Goal: Information Seeking & Learning: Learn about a topic

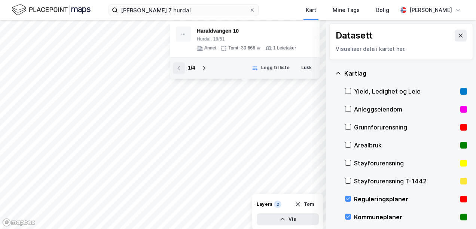
scroll to position [158, 0]
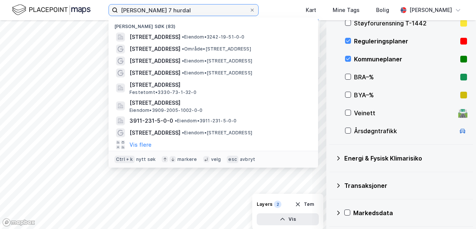
click at [160, 12] on input "[PERSON_NAME] 7 hurdal" at bounding box center [183, 9] width 131 height 11
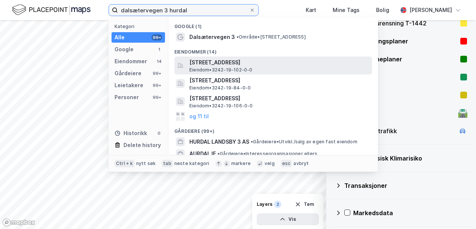
type input "dalsætervegen 3 hurdal"
click at [225, 65] on span "[STREET_ADDRESS]" at bounding box center [279, 62] width 180 height 9
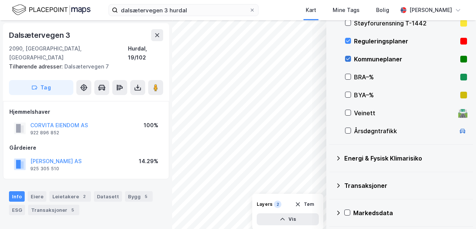
click at [346, 58] on icon at bounding box center [348, 59] width 4 height 3
click at [345, 43] on icon at bounding box center [347, 40] width 5 height 5
click at [348, 58] on icon at bounding box center [347, 58] width 5 height 5
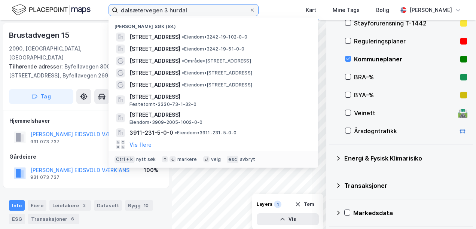
click at [210, 12] on input "dalsætervegen 3 hurdal" at bounding box center [183, 9] width 131 height 11
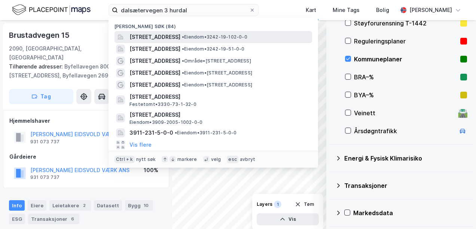
click at [180, 40] on span "[STREET_ADDRESS]" at bounding box center [154, 37] width 51 height 9
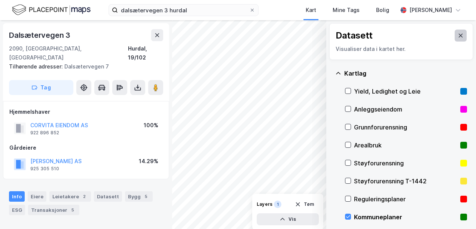
click at [455, 31] on button at bounding box center [461, 36] width 12 height 12
